Goal: Task Accomplishment & Management: Manage account settings

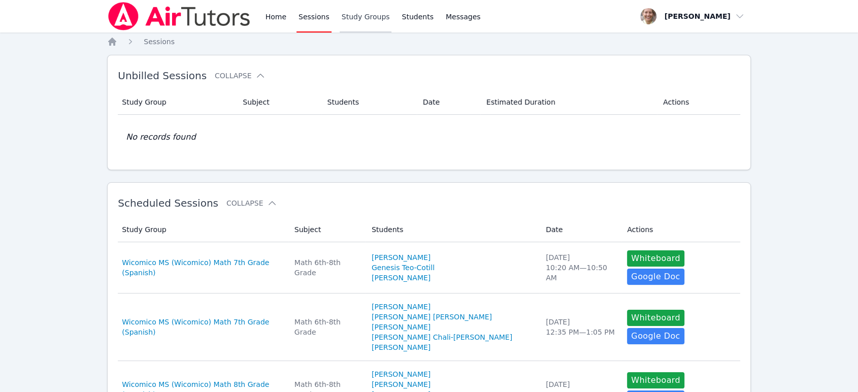
click at [374, 20] on link "Study Groups" at bounding box center [366, 16] width 52 height 33
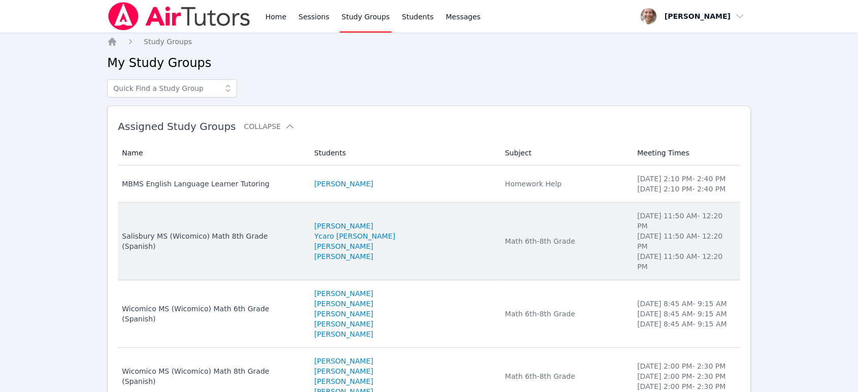
click at [583, 239] on td "Subject Math 6th-8th Grade" at bounding box center [565, 242] width 132 height 78
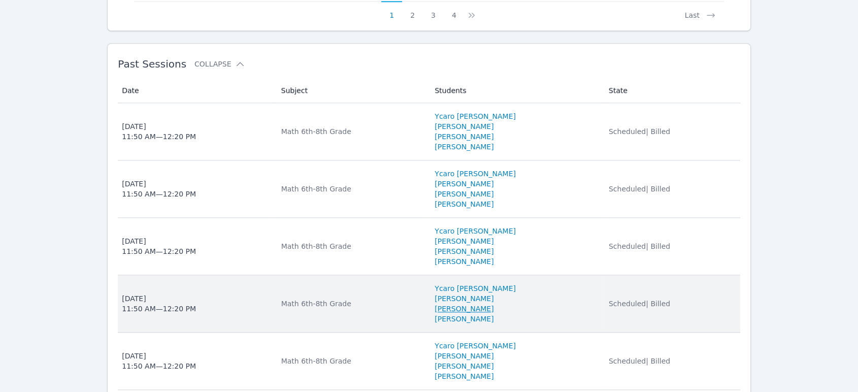
scroll to position [979, 0]
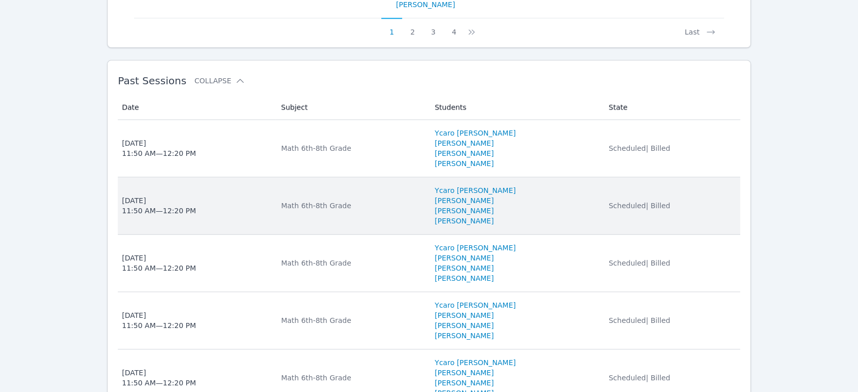
click at [387, 195] on td "Subject Math 6th-8th Grade" at bounding box center [352, 205] width 154 height 57
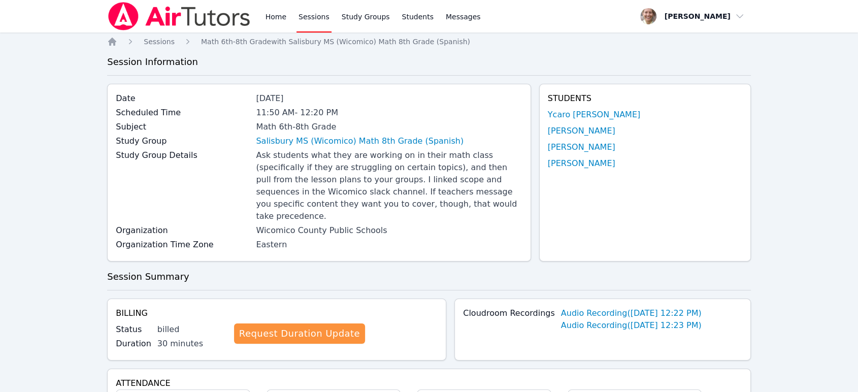
scroll to position [979, 0]
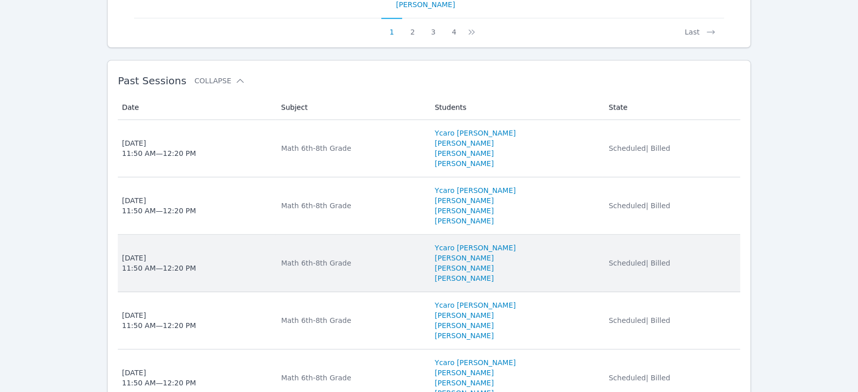
click at [349, 259] on div "Math 6th-8th Grade" at bounding box center [352, 263] width 142 height 10
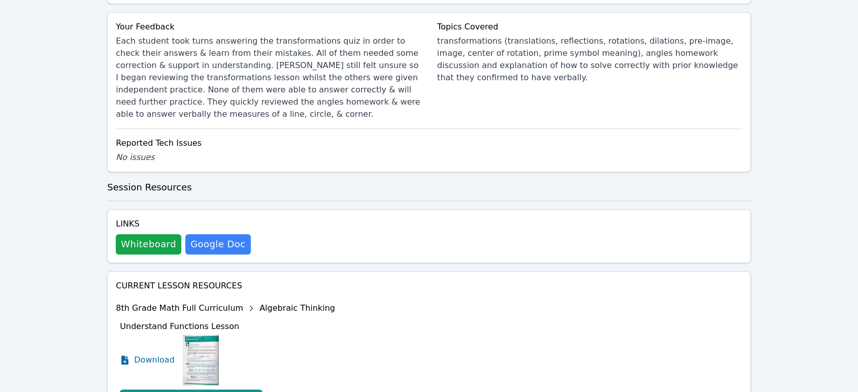
scroll to position [451, 0]
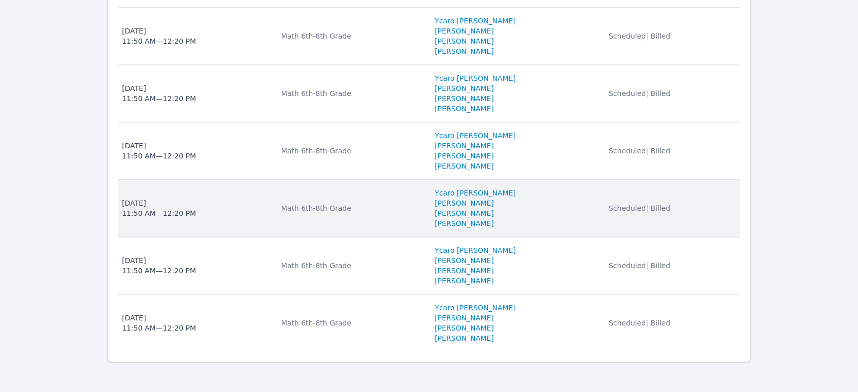
scroll to position [1092, 0]
click at [241, 213] on span "[DATE] 11:50 AM — 12:20 PM" at bounding box center [195, 208] width 147 height 20
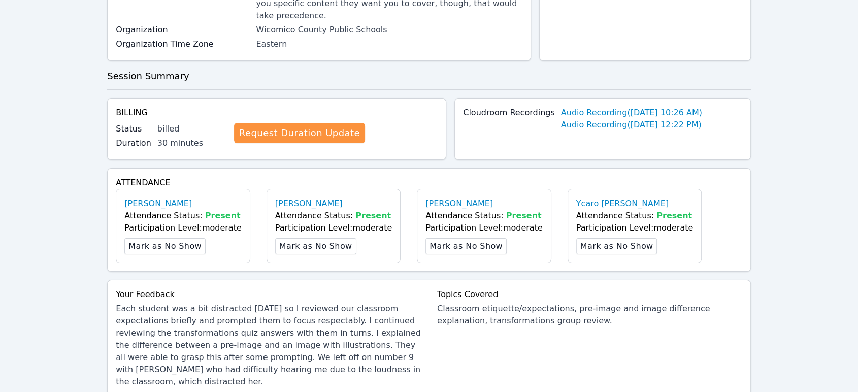
scroll to position [338, 0]
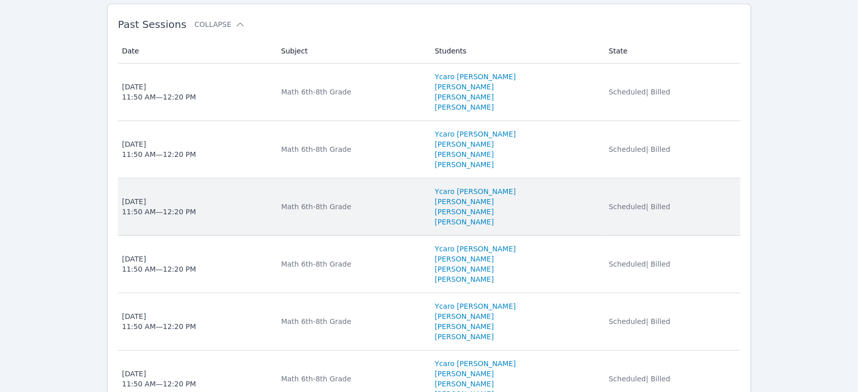
scroll to position [1092, 0]
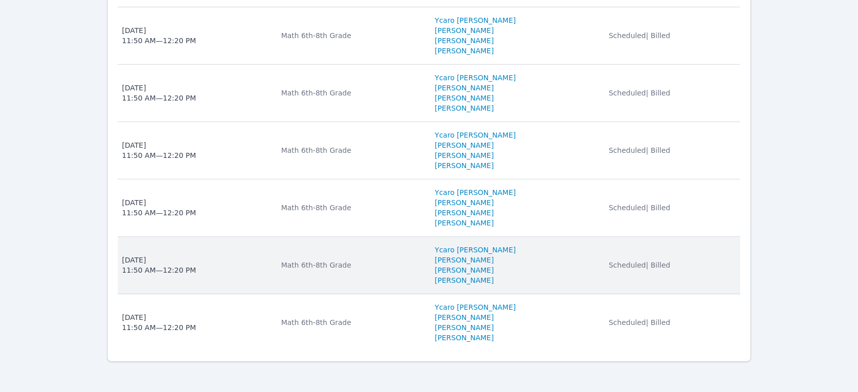
click at [229, 259] on span "[DATE] 11:50 AM — 12:20 PM" at bounding box center [195, 265] width 147 height 20
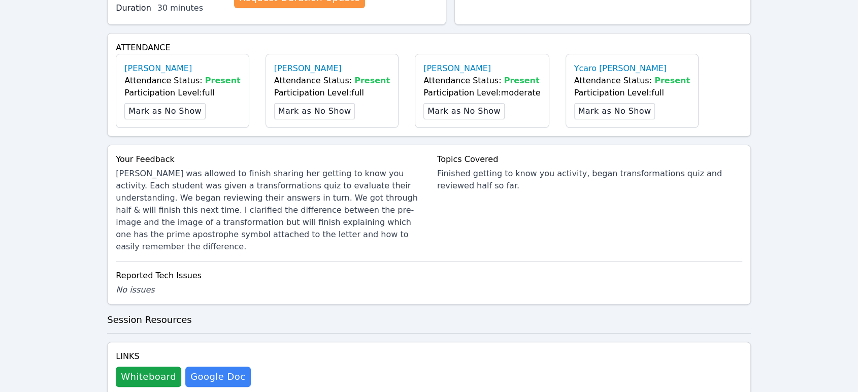
scroll to position [338, 0]
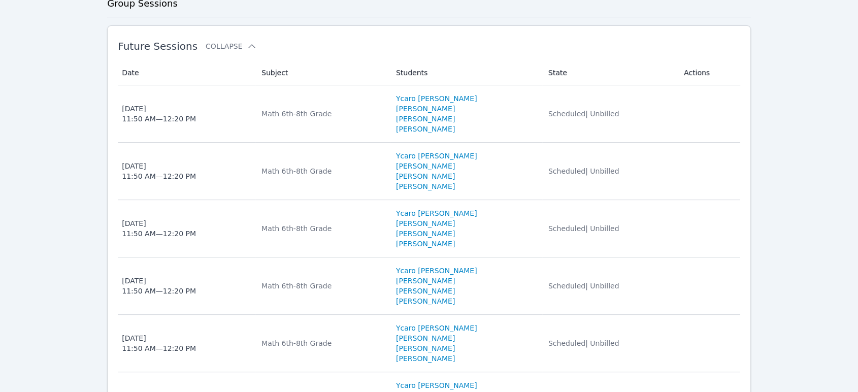
scroll to position [1092, 0]
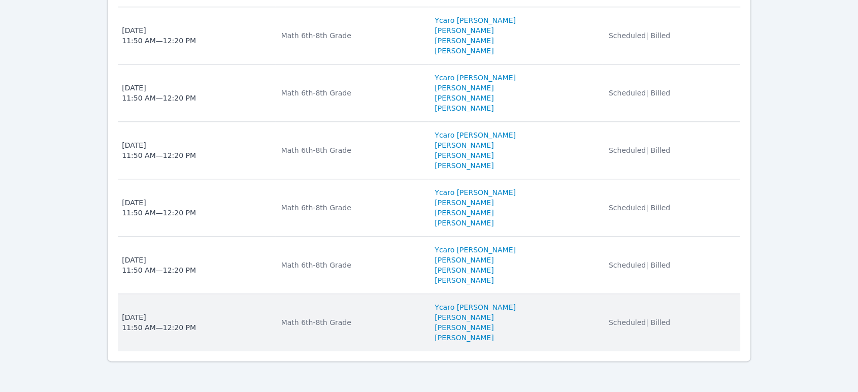
click at [237, 313] on span "[DATE] 11:50 AM — 12:20 PM" at bounding box center [195, 322] width 147 height 20
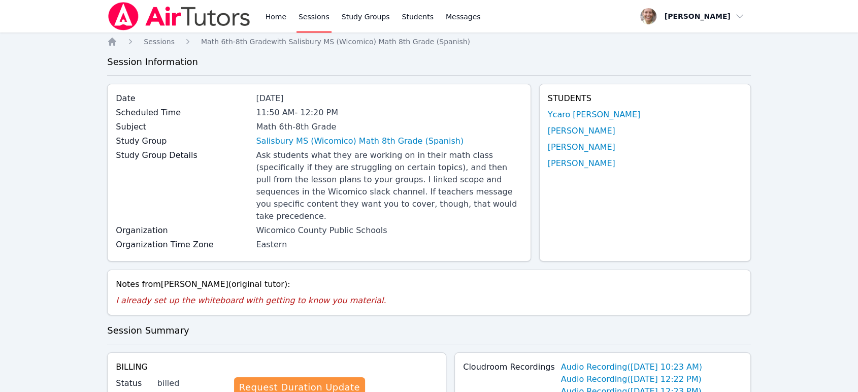
scroll to position [338, 0]
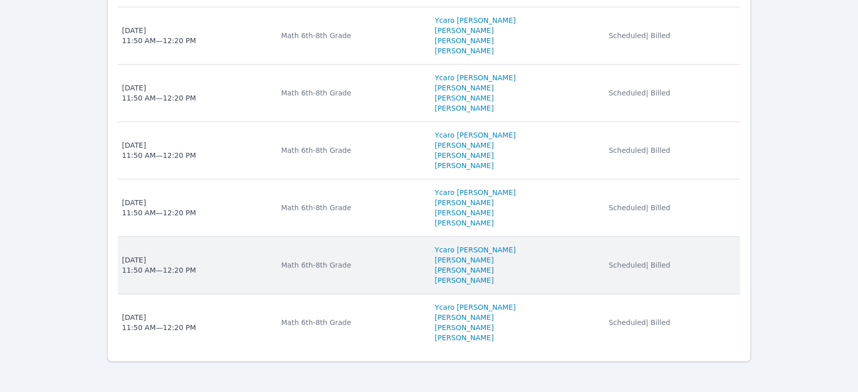
click at [249, 279] on td "Date [DATE] 11:50 AM — 12:20 PM" at bounding box center [196, 265] width 157 height 57
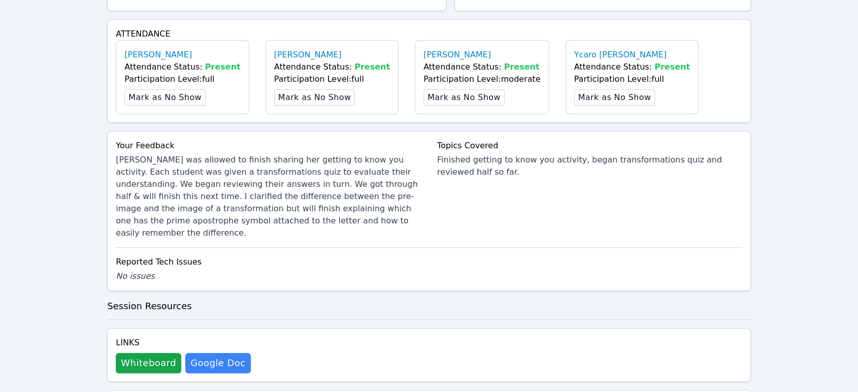
scroll to position [276, 0]
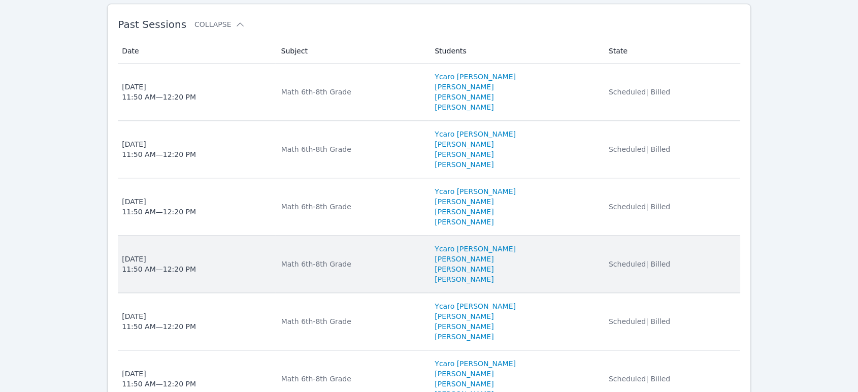
scroll to position [979, 0]
